Goal: Check status: Check status

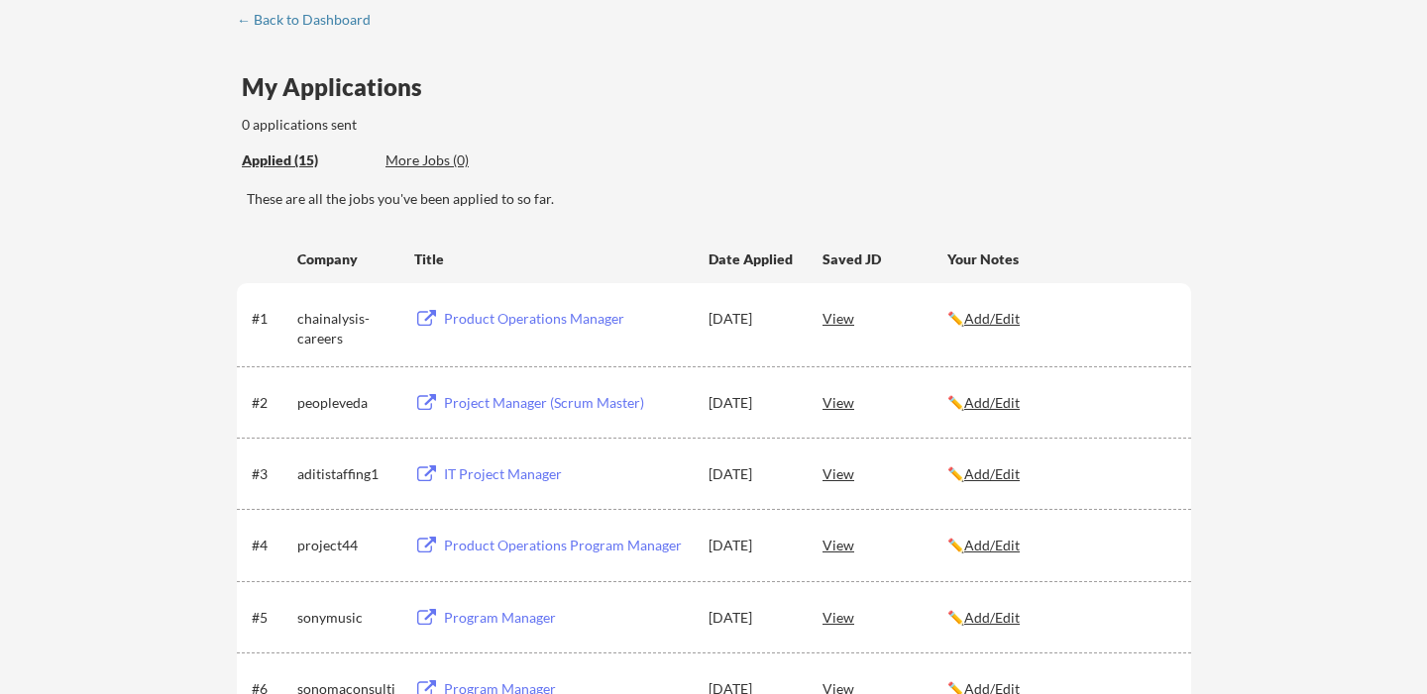
scroll to position [98, 0]
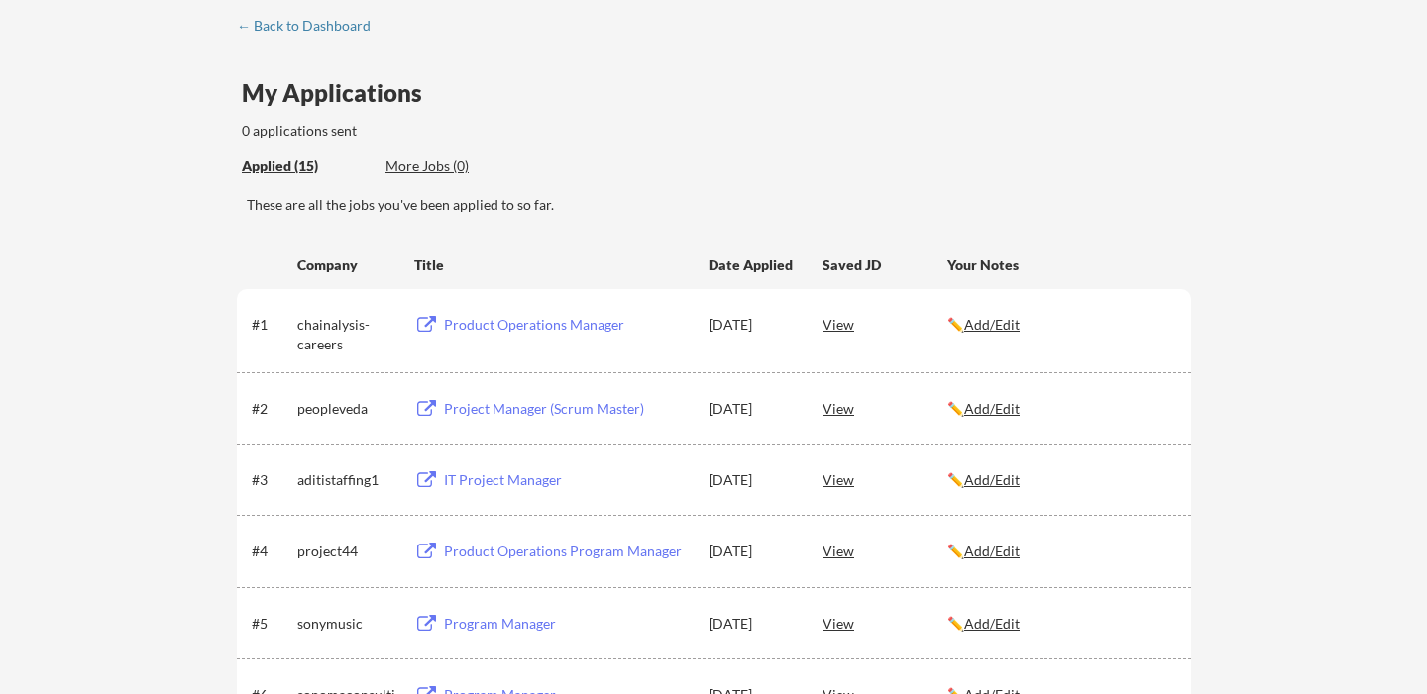
click at [845, 328] on div "View" at bounding box center [884, 324] width 125 height 36
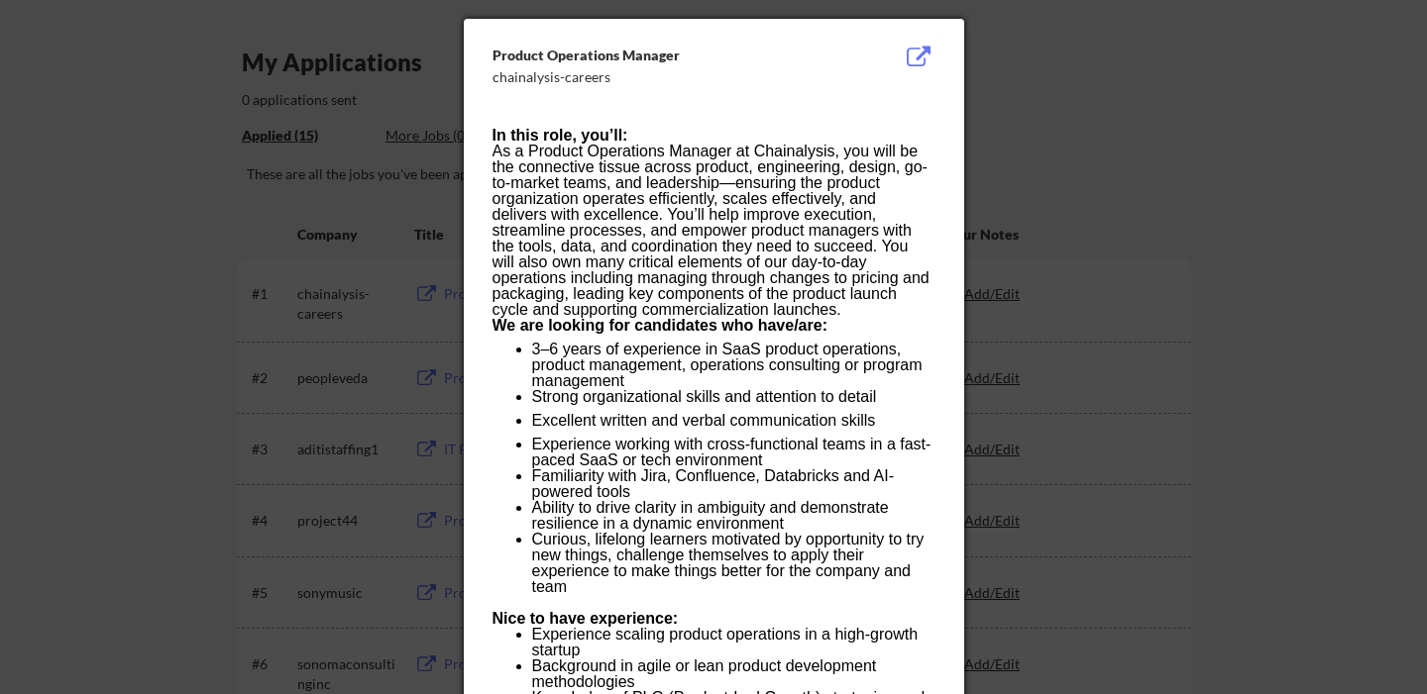
scroll to position [156, 0]
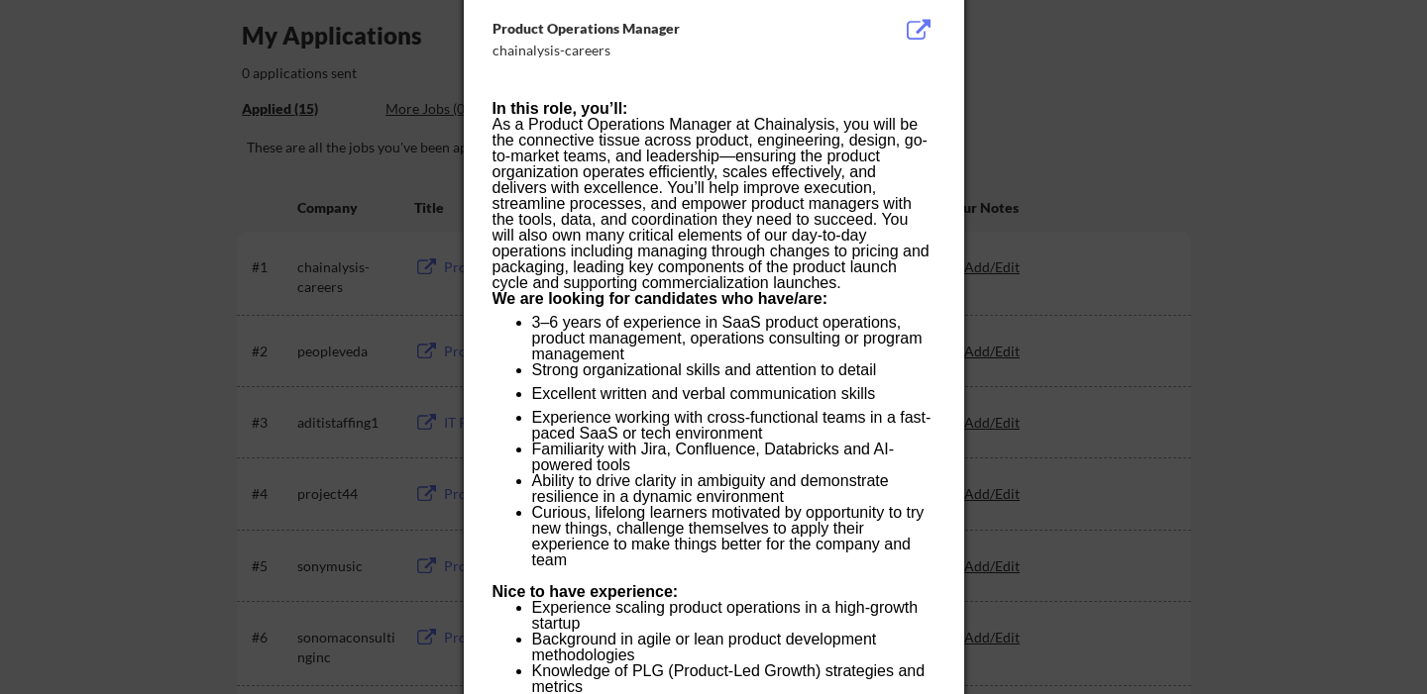
click at [761, 395] on p "Excellent written and verbal communication skills" at bounding box center [733, 398] width 402 height 24
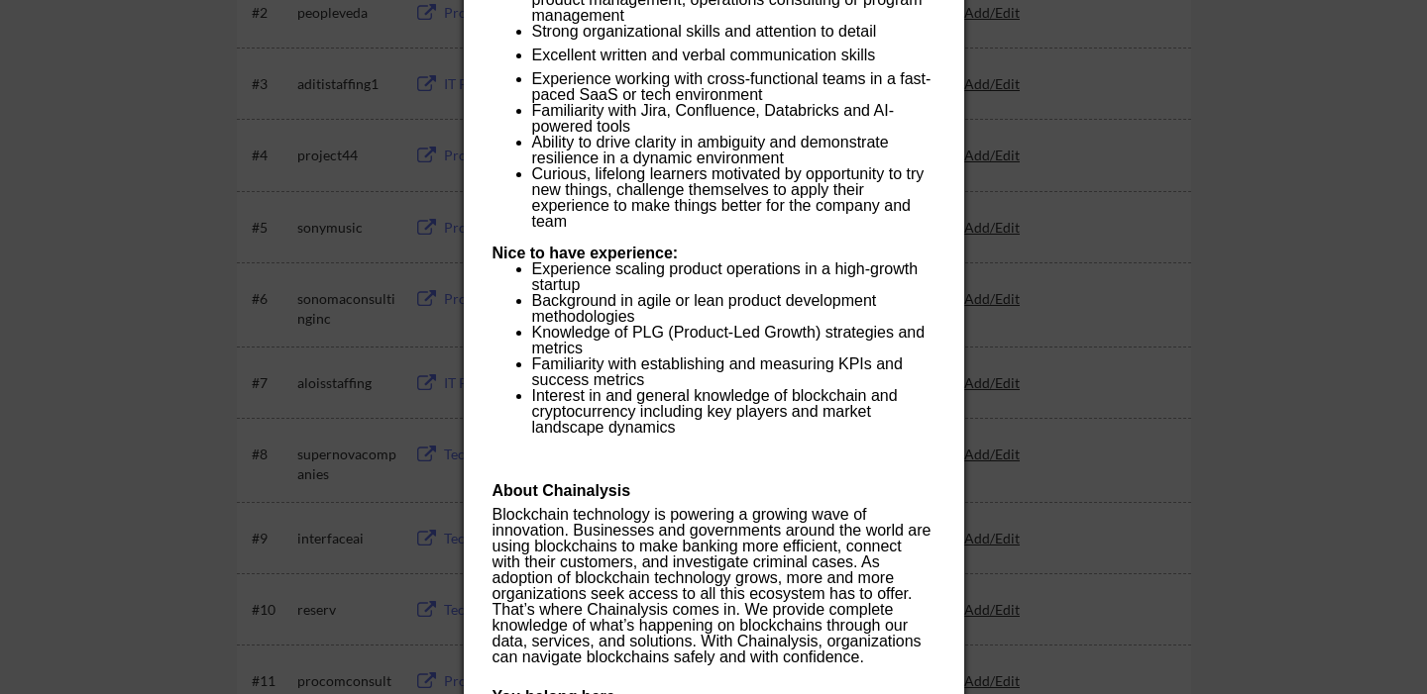
scroll to position [495, 0]
click at [760, 270] on p "Experience scaling product operations in a high-growth startup" at bounding box center [733, 277] width 402 height 32
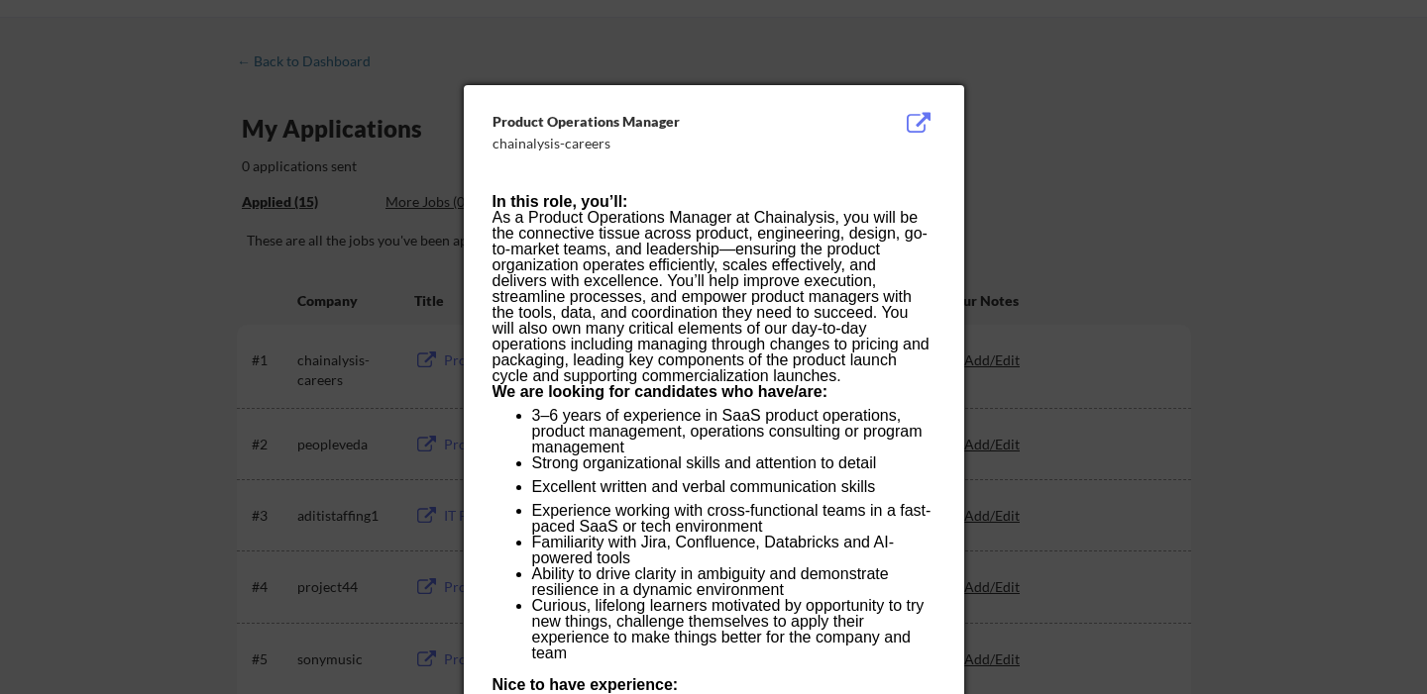
scroll to position [61, 0]
click at [1051, 150] on div at bounding box center [713, 347] width 1427 height 694
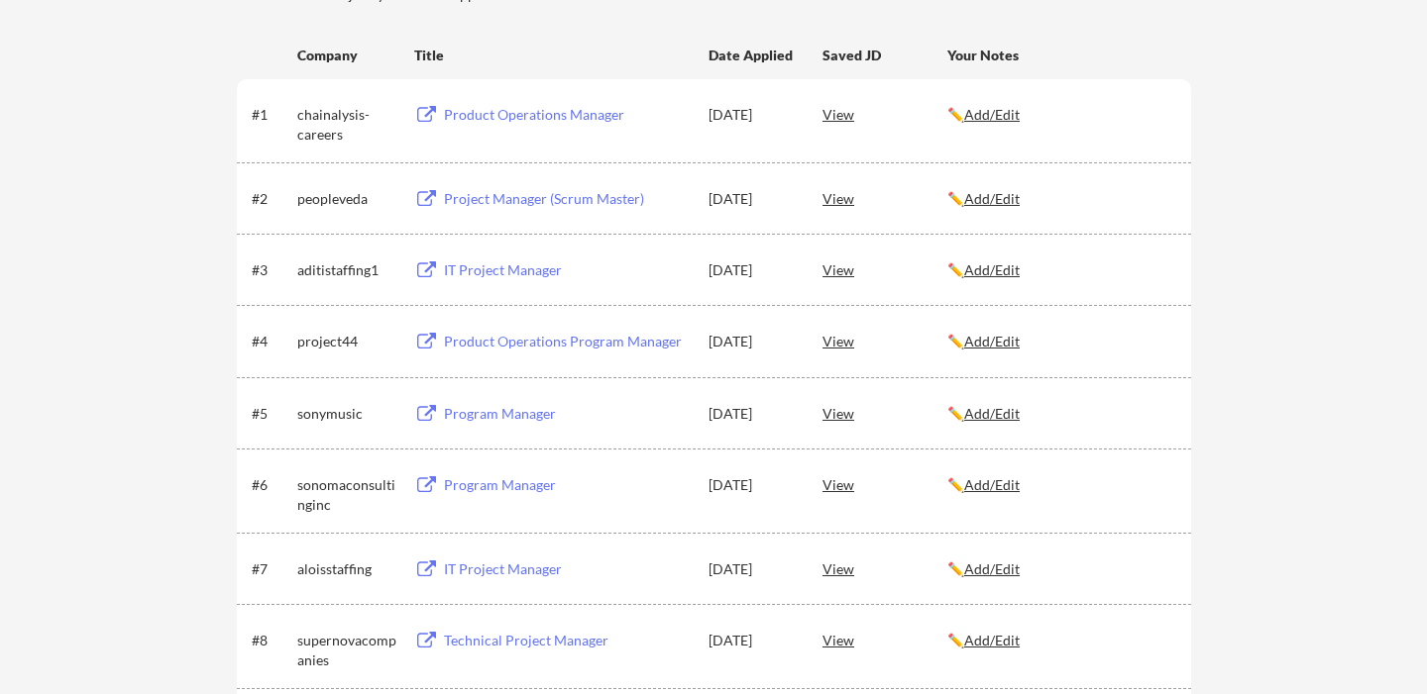
scroll to position [311, 0]
click at [842, 262] on div "View" at bounding box center [884, 267] width 125 height 36
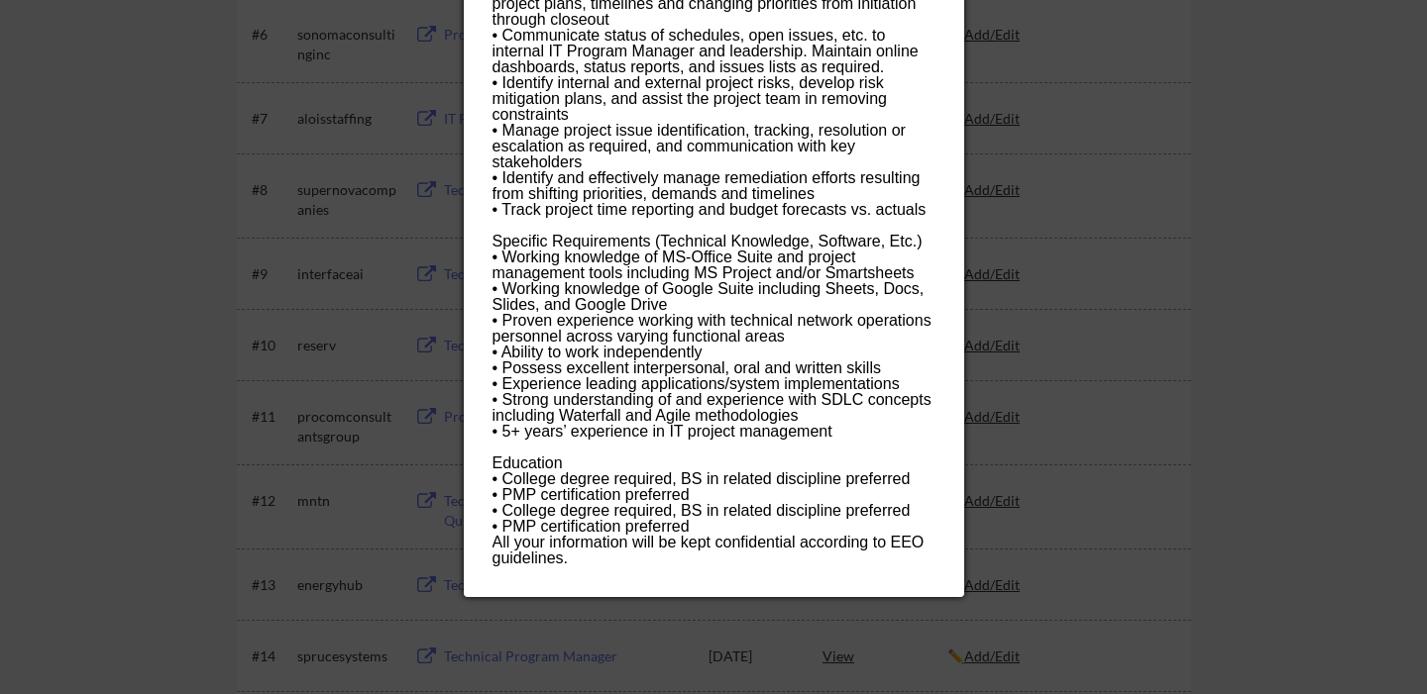
scroll to position [762, 0]
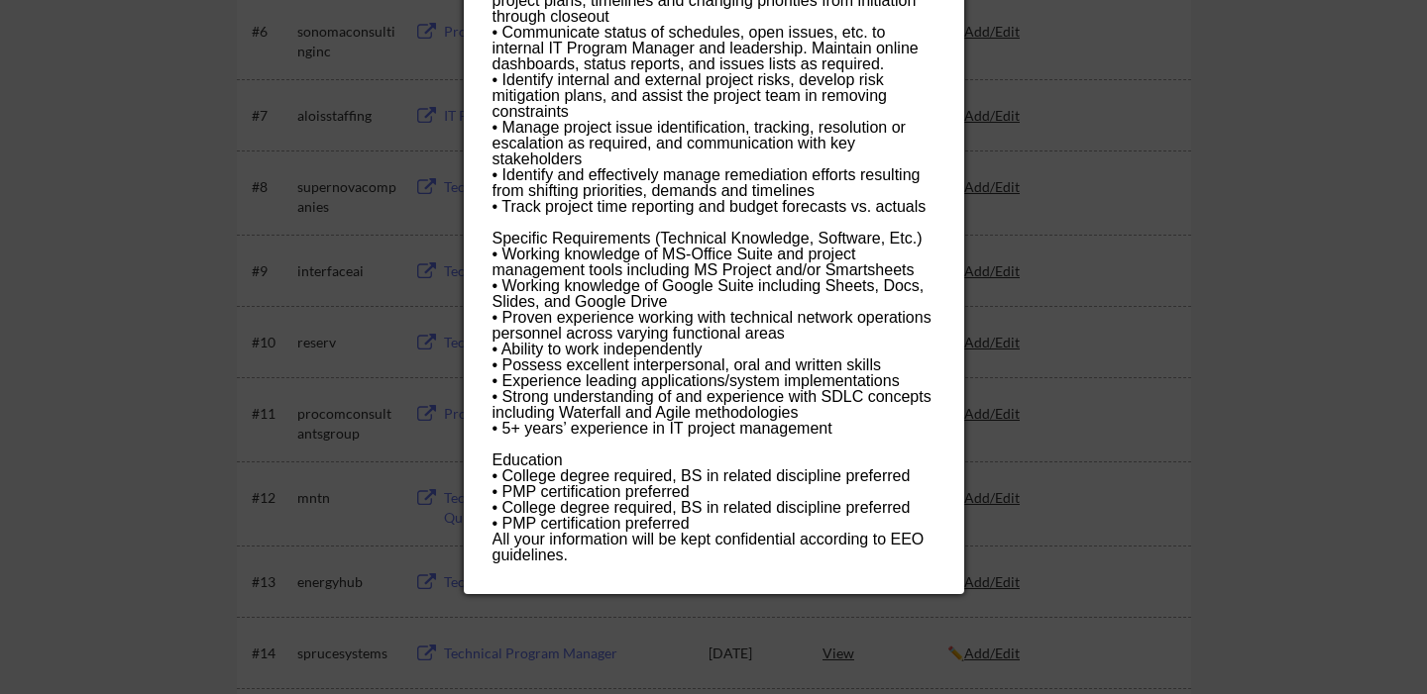
click at [72, 377] on div at bounding box center [713, 347] width 1427 height 694
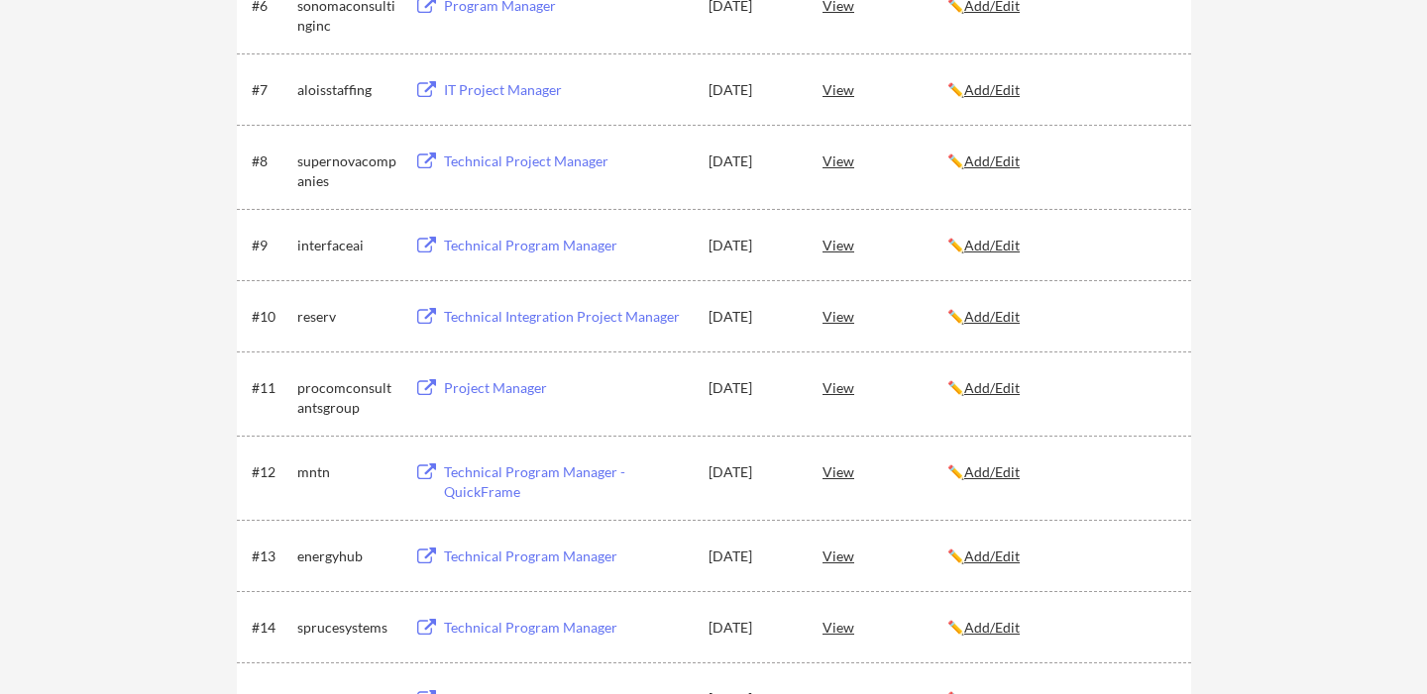
scroll to position [803, 0]
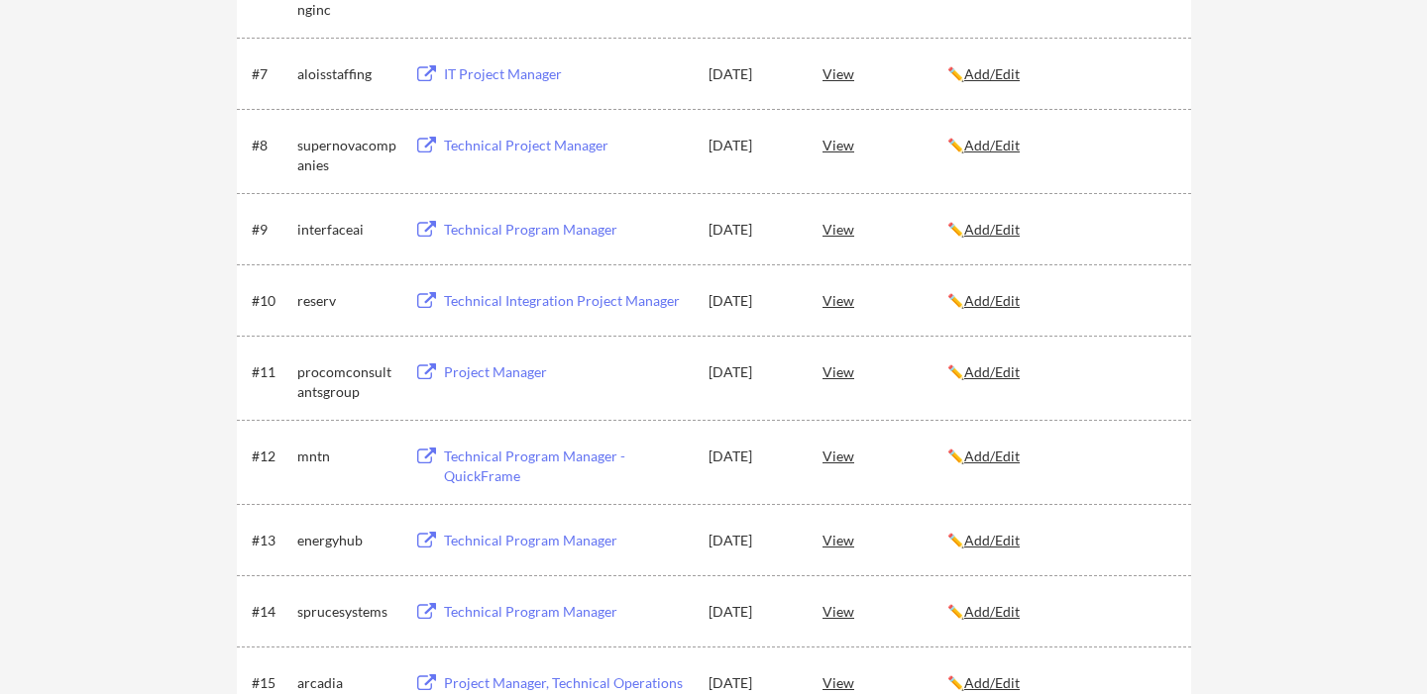
click at [832, 301] on div "View" at bounding box center [884, 300] width 125 height 36
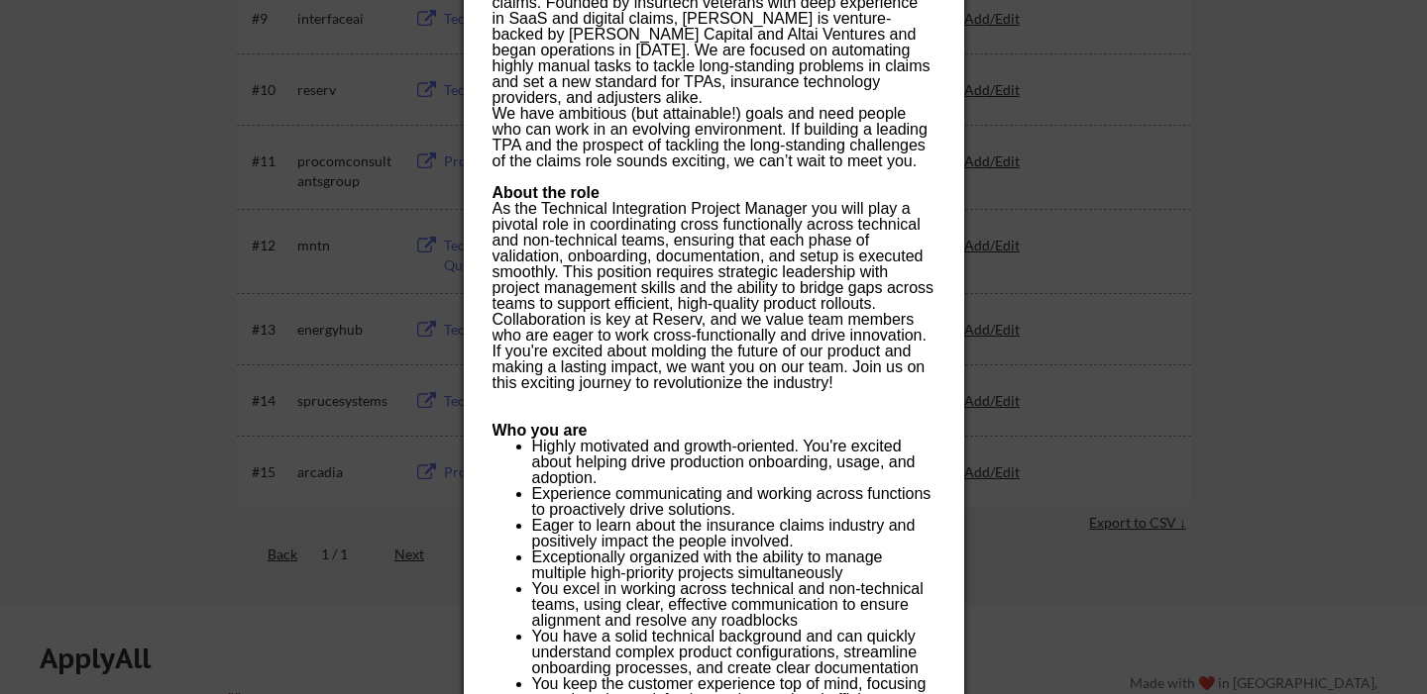
scroll to position [1016, 0]
click at [43, 361] on div at bounding box center [713, 347] width 1427 height 694
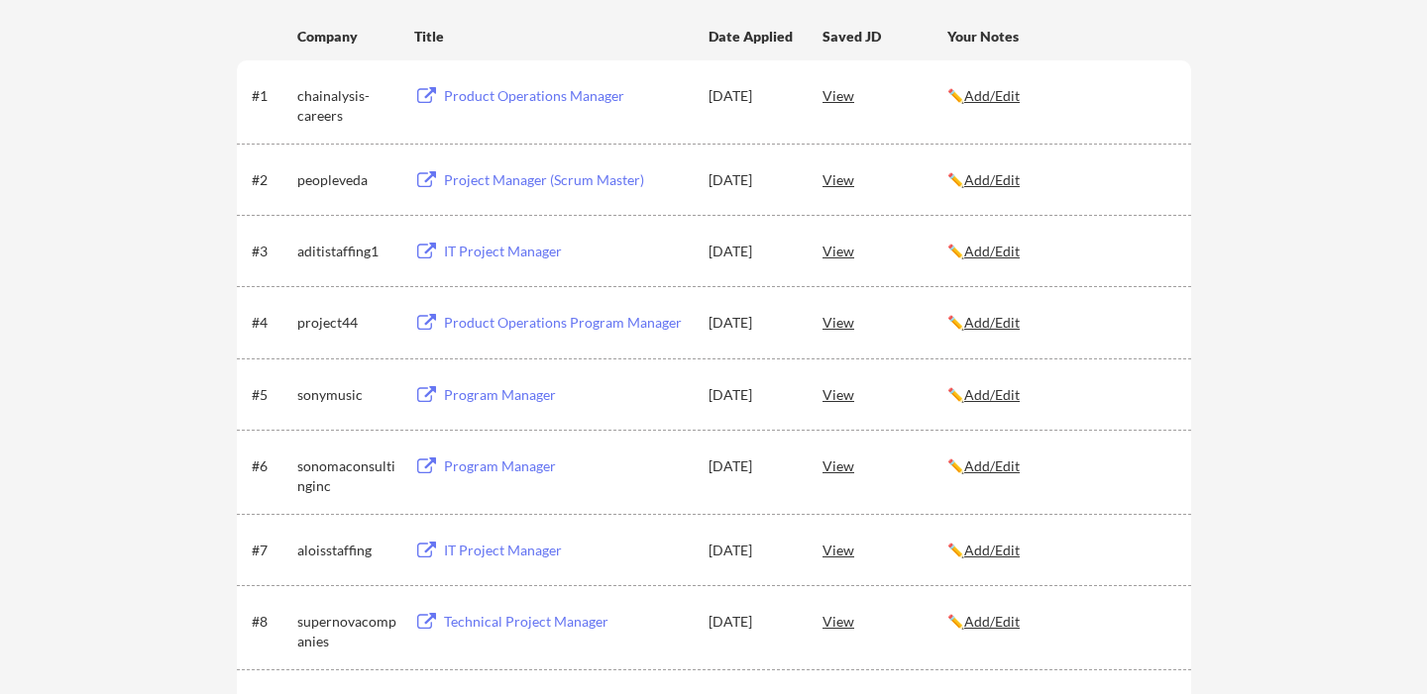
scroll to position [94, 0]
